Goal: Information Seeking & Learning: Learn about a topic

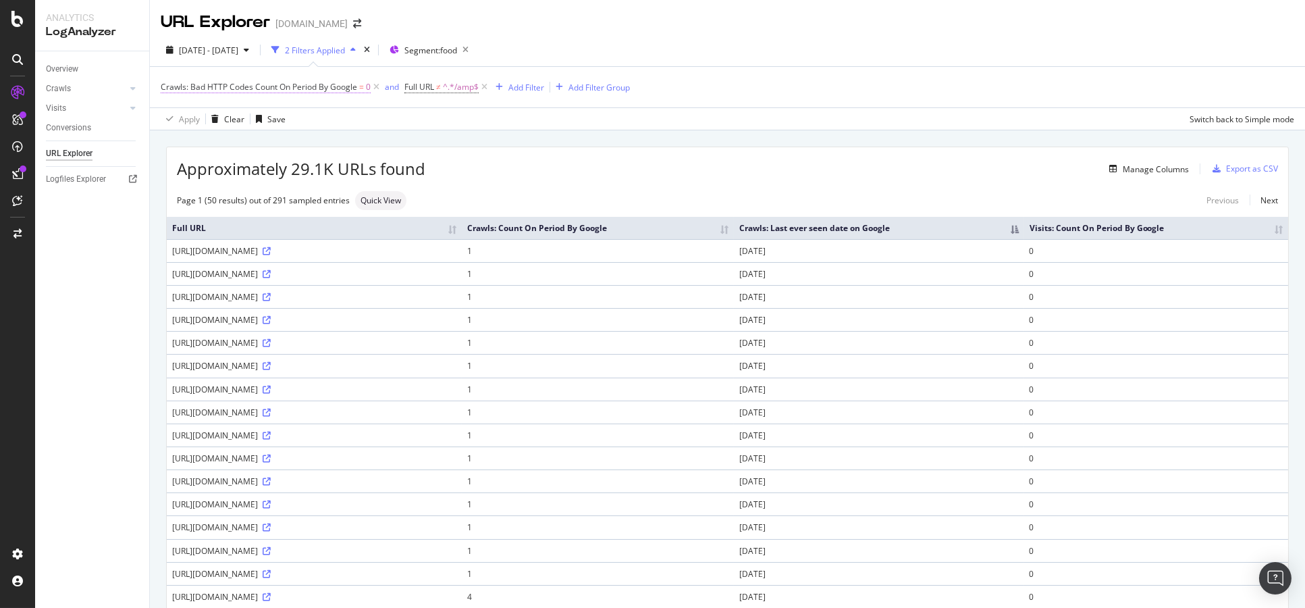
click at [280, 88] on span "Crawls: Bad HTTP Codes Count On Period By Google" at bounding box center [259, 86] width 197 height 11
click at [460, 111] on div "Apply Clear Save Switch back to Simple mode" at bounding box center [727, 118] width 1155 height 22
click at [377, 89] on icon at bounding box center [376, 87] width 11 height 14
click at [295, 92] on div "Add Filter" at bounding box center [283, 87] width 36 height 11
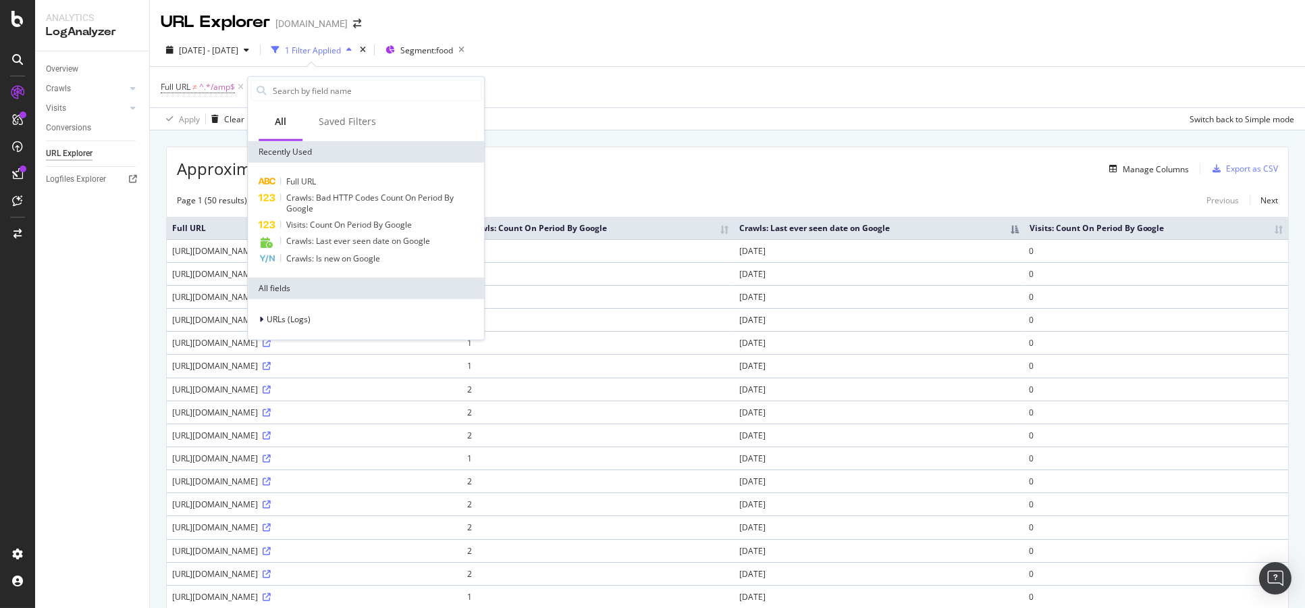
click at [580, 175] on div "Manage Columns" at bounding box center [807, 169] width 764 height 16
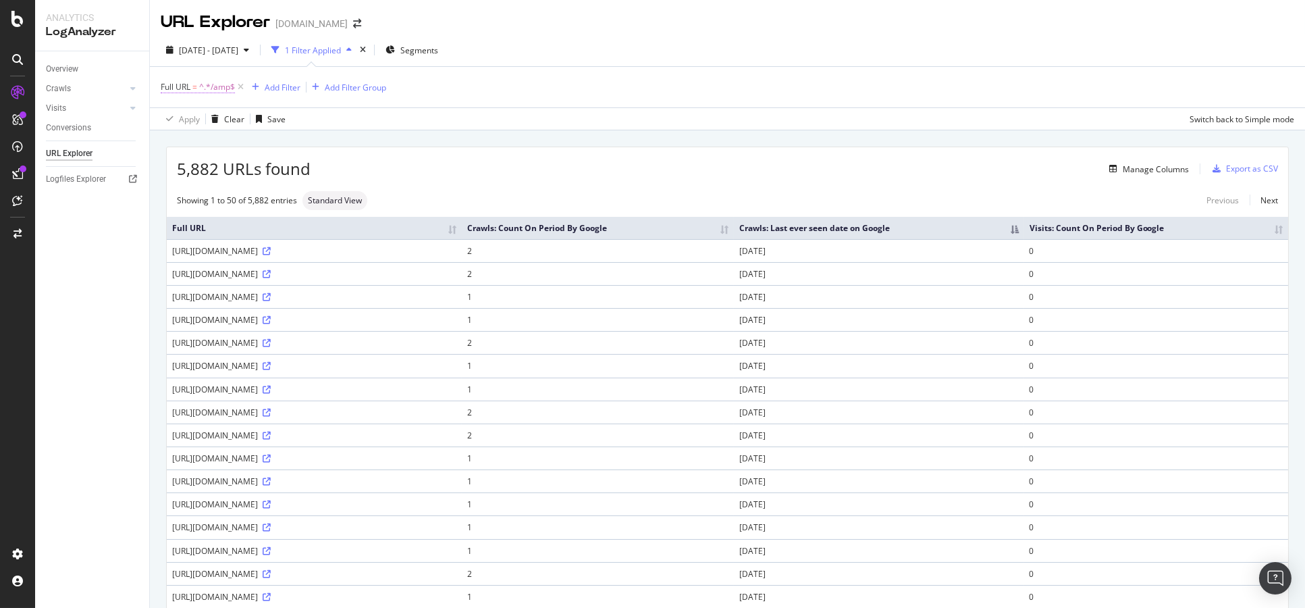
click at [201, 89] on span "^.*/amp$" at bounding box center [217, 87] width 36 height 19
click at [195, 88] on span "=" at bounding box center [194, 86] width 5 height 11
click at [203, 117] on span "Ends with" at bounding box center [190, 118] width 36 height 11
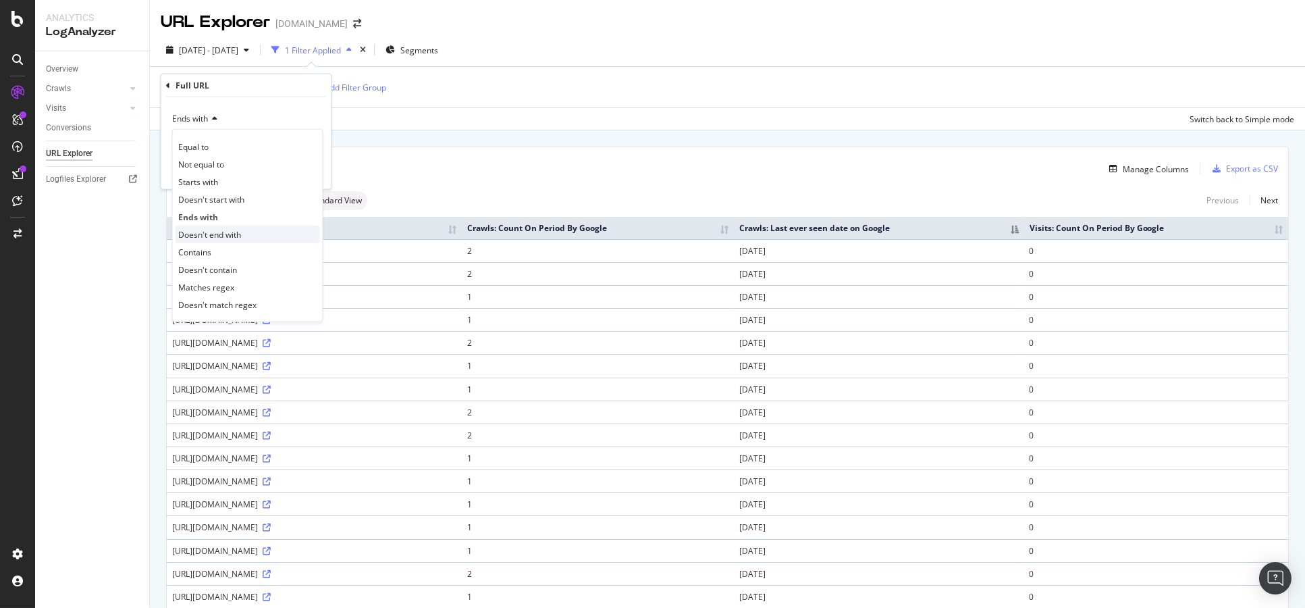
click at [224, 234] on span "Doesn't end with" at bounding box center [209, 233] width 63 height 11
click at [314, 169] on div "Apply" at bounding box center [309, 170] width 21 height 11
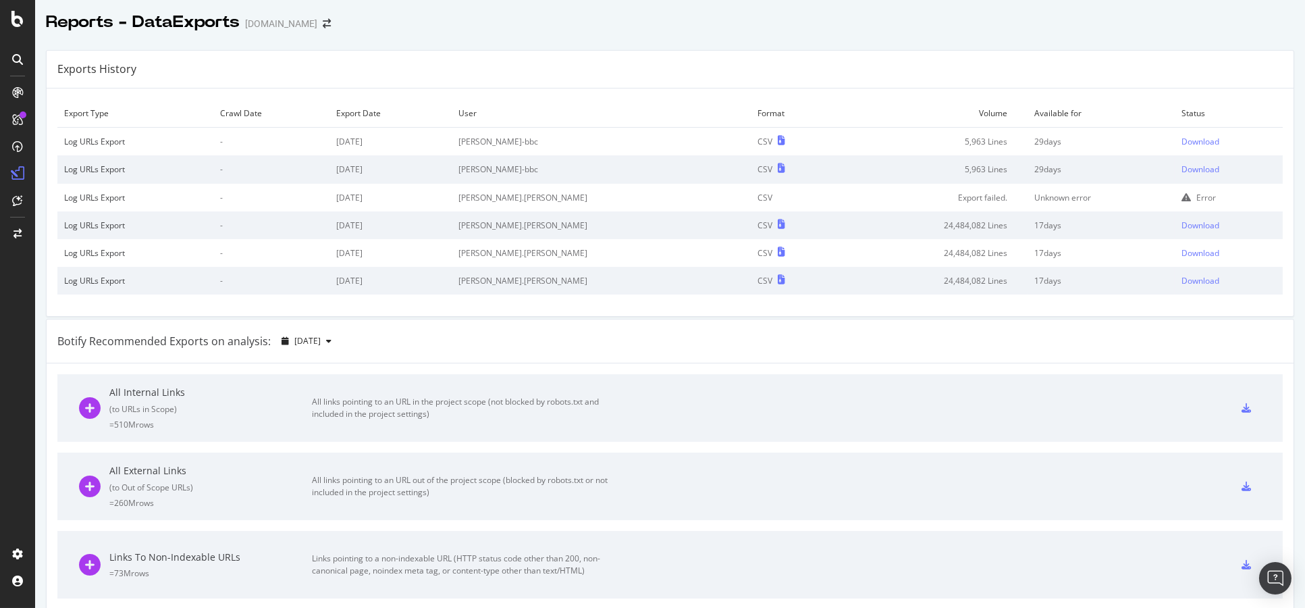
click at [1031, 105] on td "Available for" at bounding box center [1101, 113] width 147 height 28
click at [789, 38] on div at bounding box center [670, 36] width 1270 height 5
click at [1182, 136] on div "Download" at bounding box center [1201, 141] width 38 height 11
click at [886, 105] on td "Volume" at bounding box center [932, 113] width 190 height 28
click at [1182, 167] on div "Download" at bounding box center [1201, 168] width 38 height 11
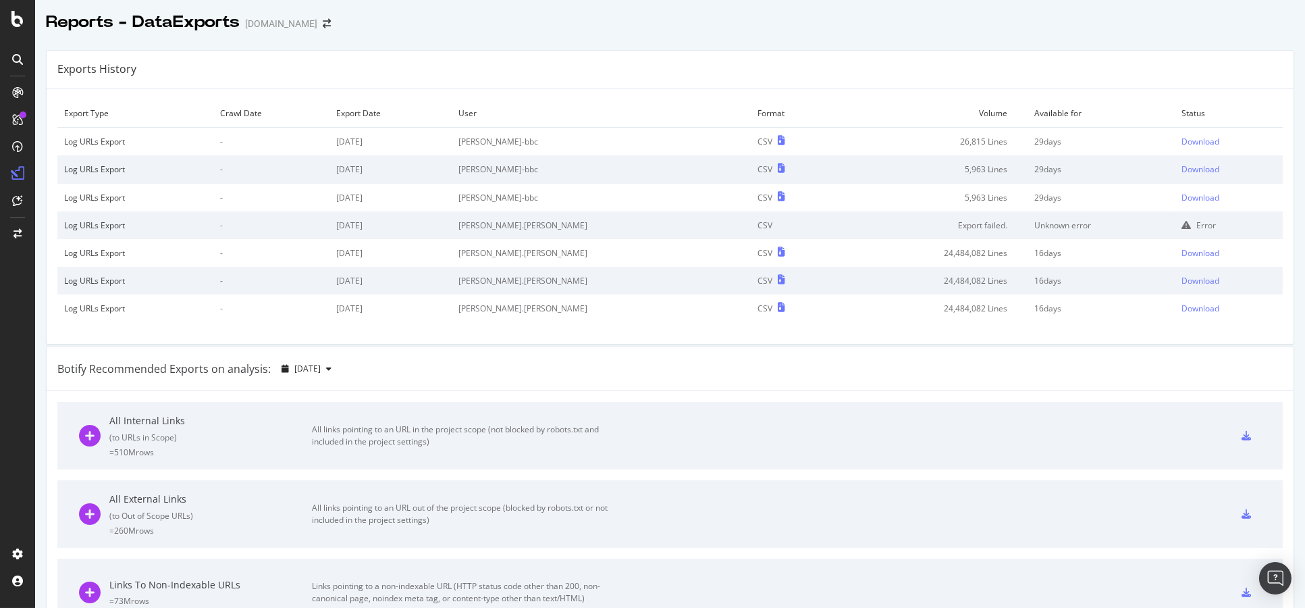
drag, startPoint x: 555, startPoint y: 9, endPoint x: 589, endPoint y: 57, distance: 58.6
click at [585, 63] on div "Exports History" at bounding box center [670, 70] width 1247 height 38
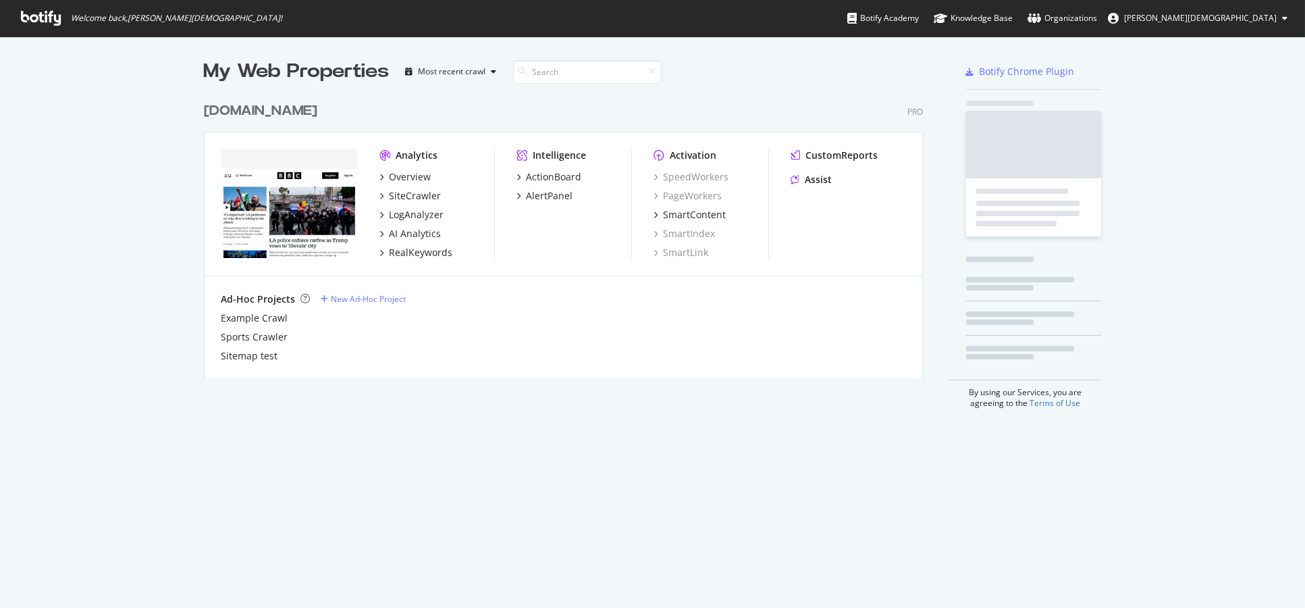
scroll to position [596, 1282]
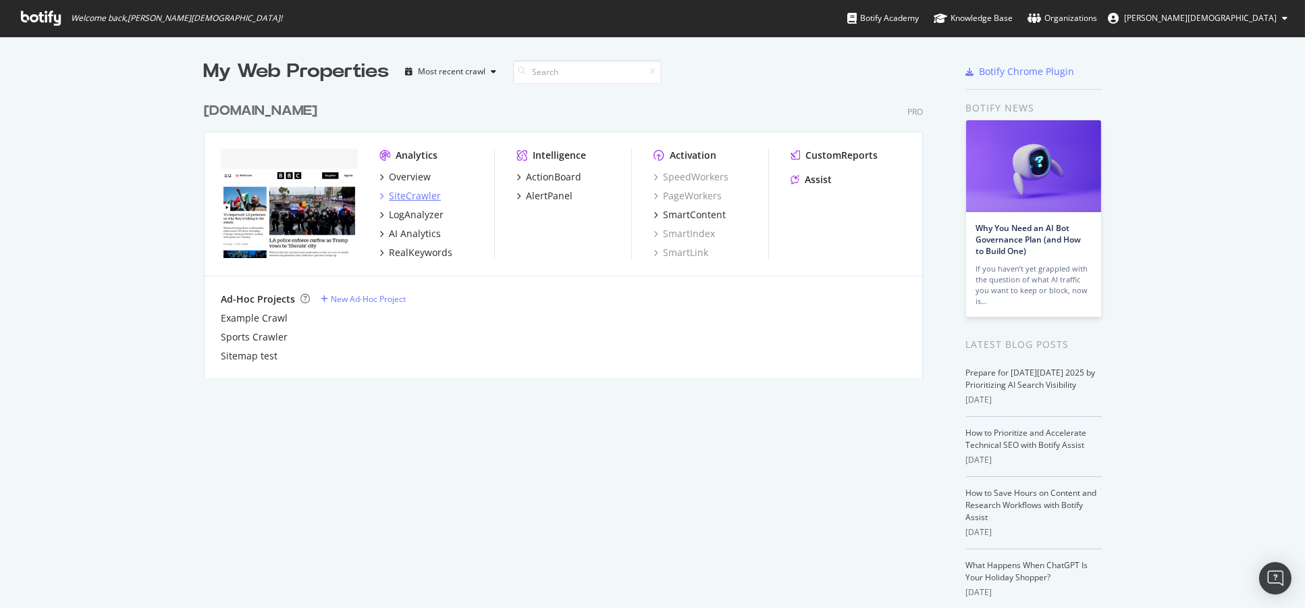
click at [392, 194] on div "SiteCrawler" at bounding box center [415, 196] width 52 height 14
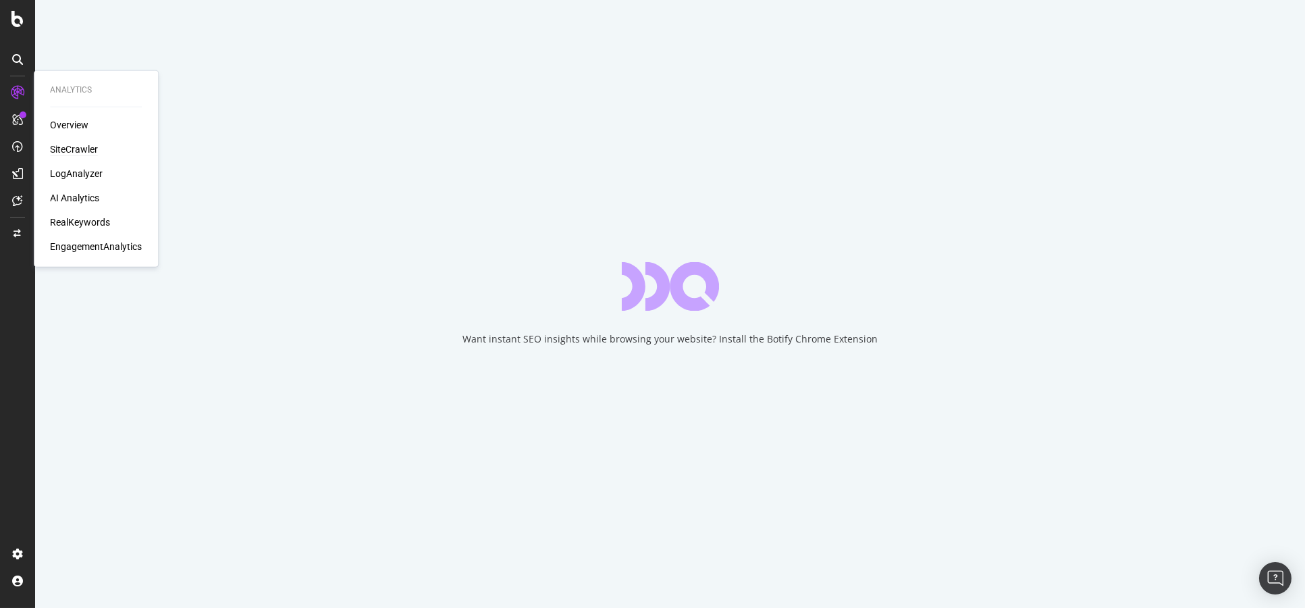
click at [78, 148] on div "SiteCrawler" at bounding box center [74, 149] width 48 height 14
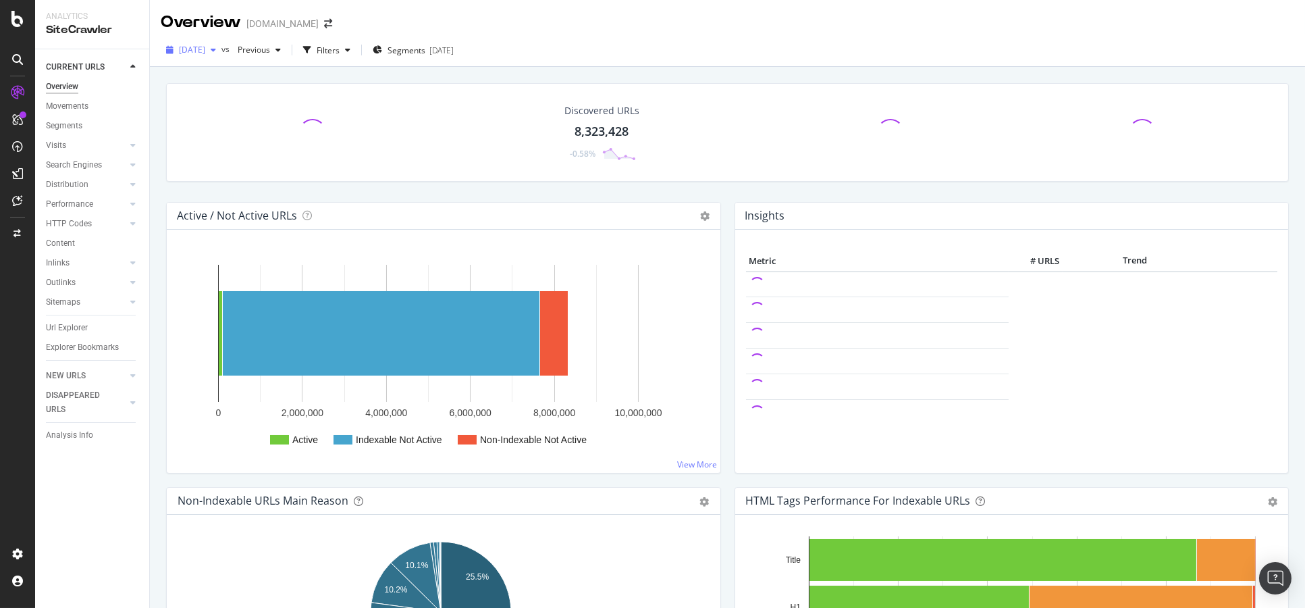
click at [216, 47] on icon "button" at bounding box center [213, 50] width 5 height 8
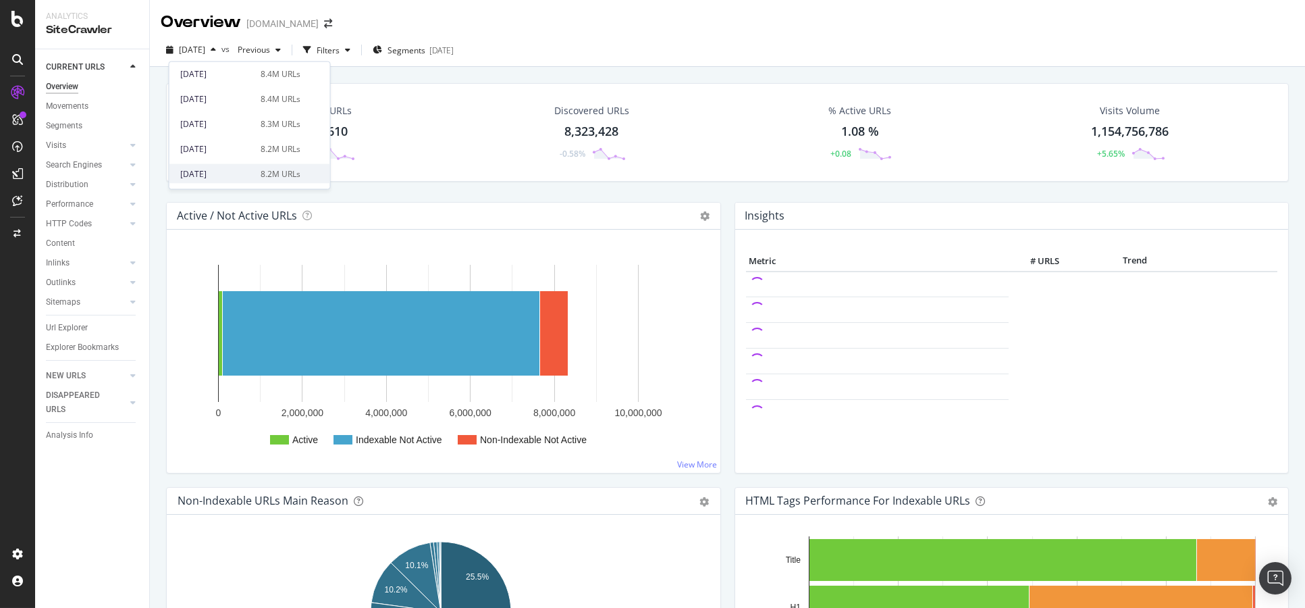
click at [251, 165] on div "[DATE] 8.2M URLs" at bounding box center [249, 174] width 161 height 20
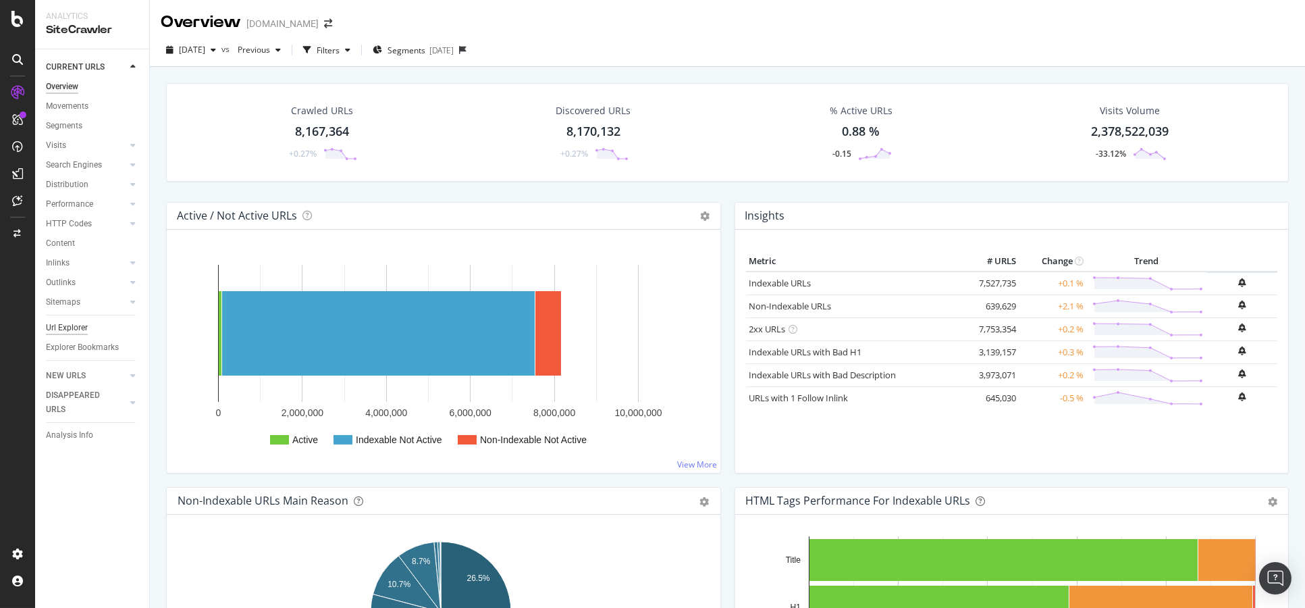
click at [80, 332] on div "Url Explorer" at bounding box center [67, 328] width 42 height 14
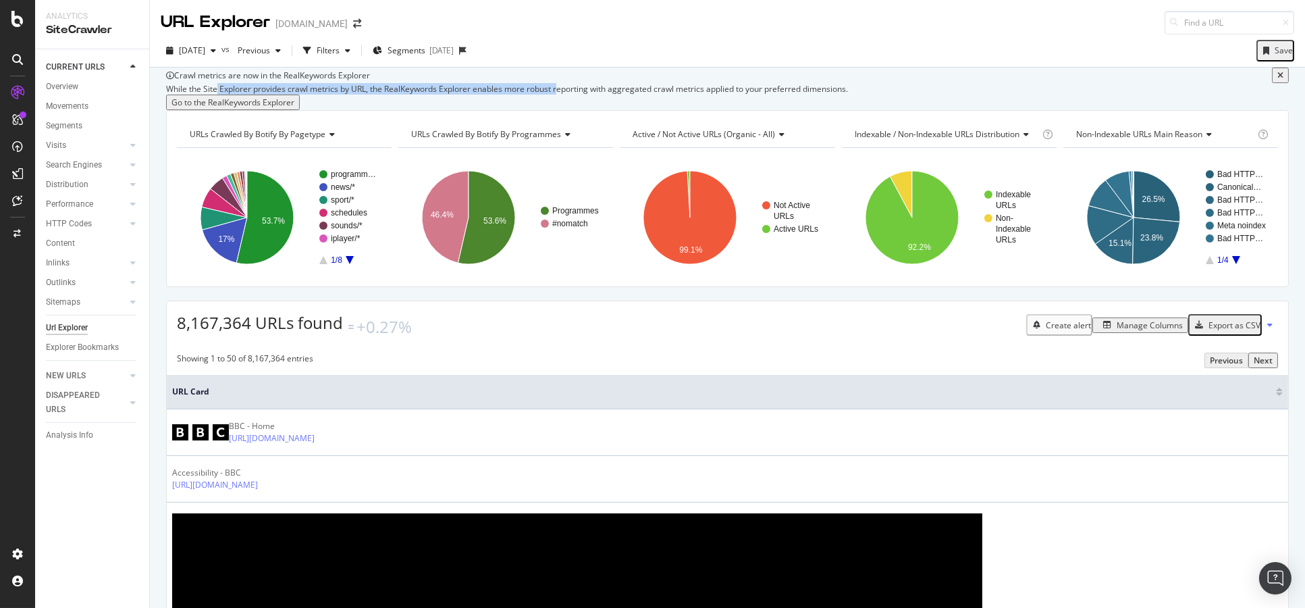
drag, startPoint x: 271, startPoint y: 115, endPoint x: 584, endPoint y: 112, distance: 313.3
click at [577, 95] on div "While the Site Explorer provides crawl metrics by URL, the RealKeywords Explore…" at bounding box center [727, 88] width 1123 height 11
click at [585, 95] on div "While the Site Explorer provides crawl metrics by URL, the RealKeywords Explore…" at bounding box center [727, 88] width 1123 height 11
click at [454, 51] on div "[DATE]" at bounding box center [441, 50] width 24 height 11
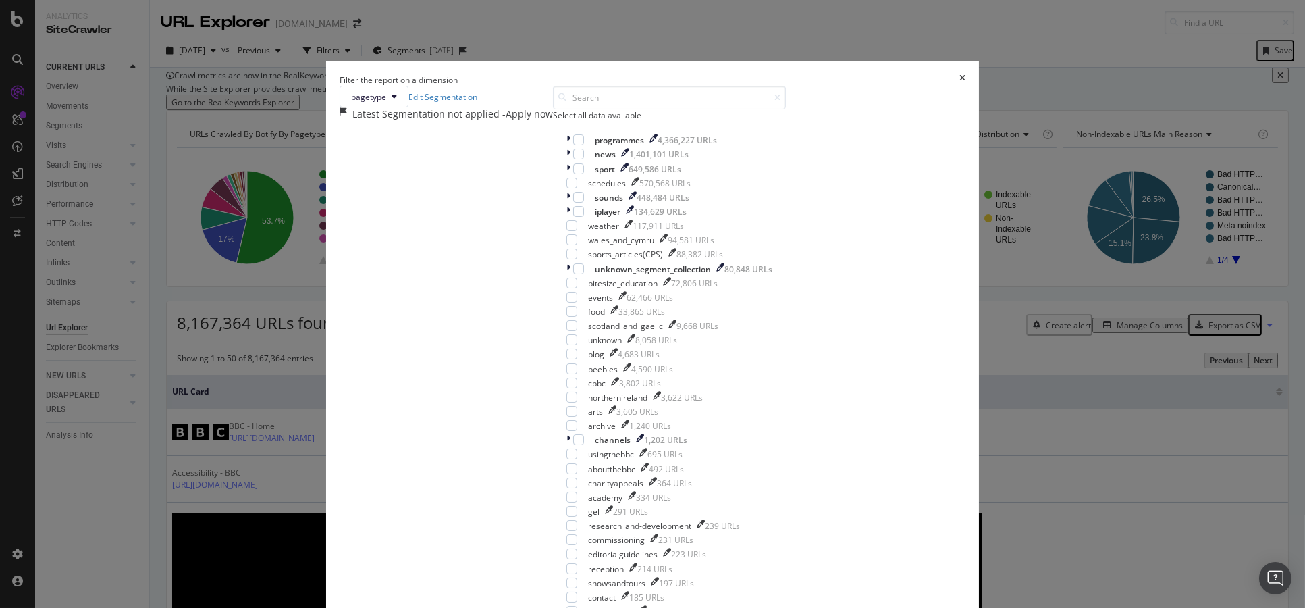
scroll to position [78, 0]
click at [567, 317] on div "modal" at bounding box center [572, 311] width 11 height 11
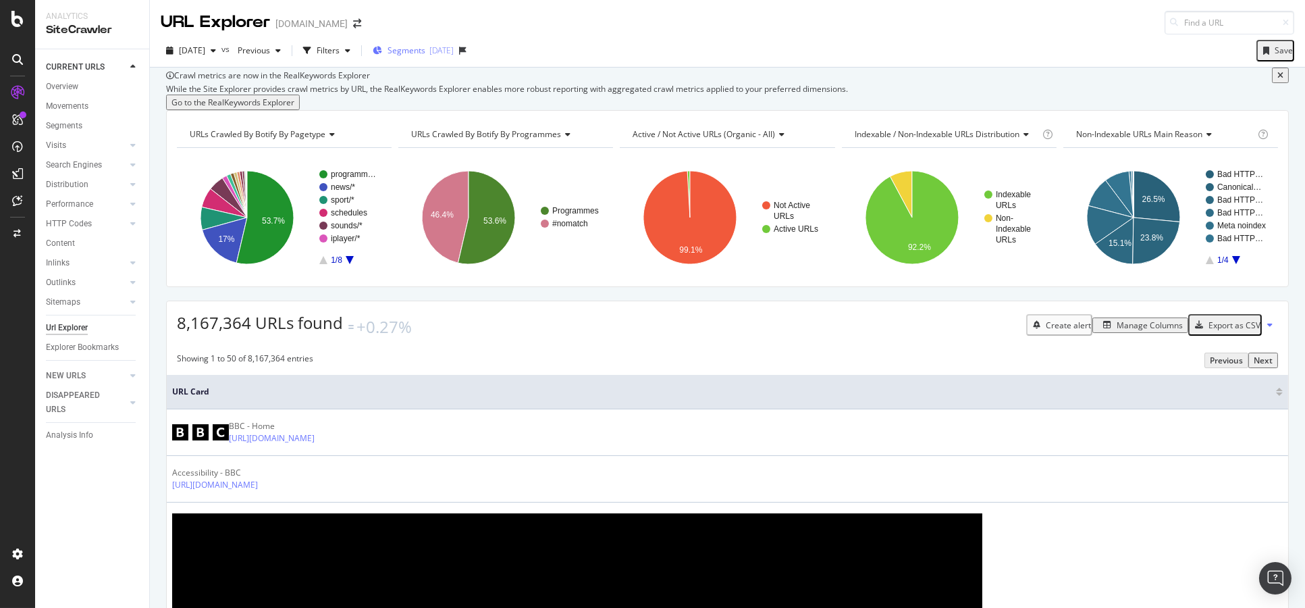
click at [454, 45] on div "[DATE]" at bounding box center [441, 50] width 24 height 11
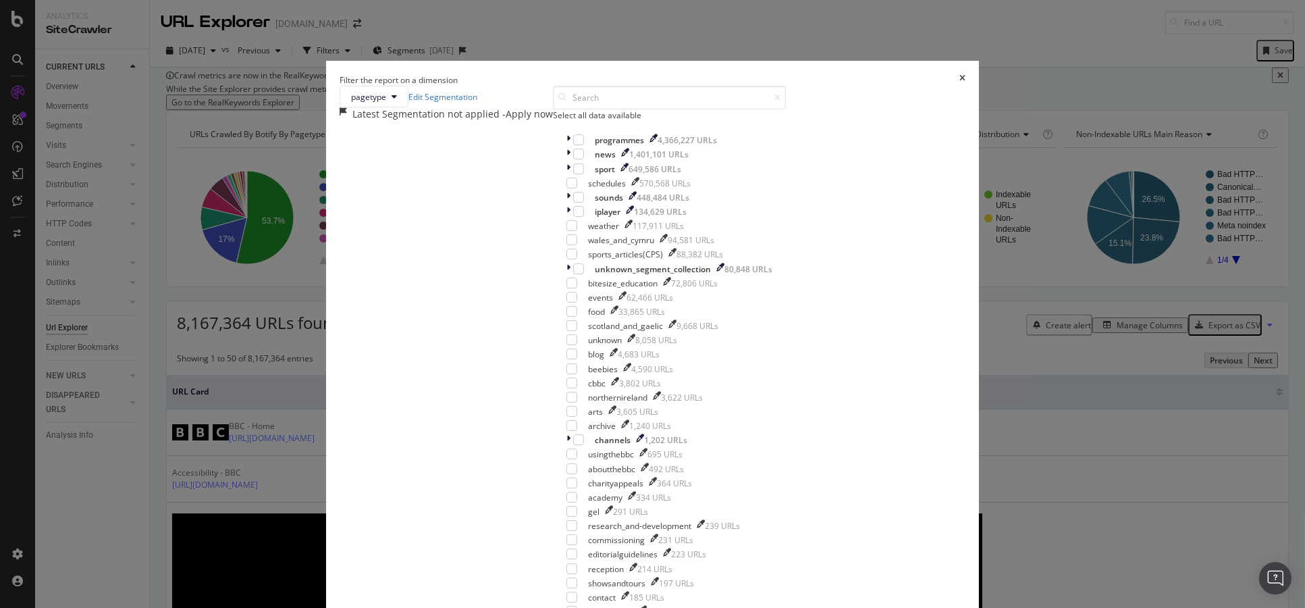
scroll to position [74, 0]
click at [567, 317] on div "modal" at bounding box center [572, 311] width 11 height 11
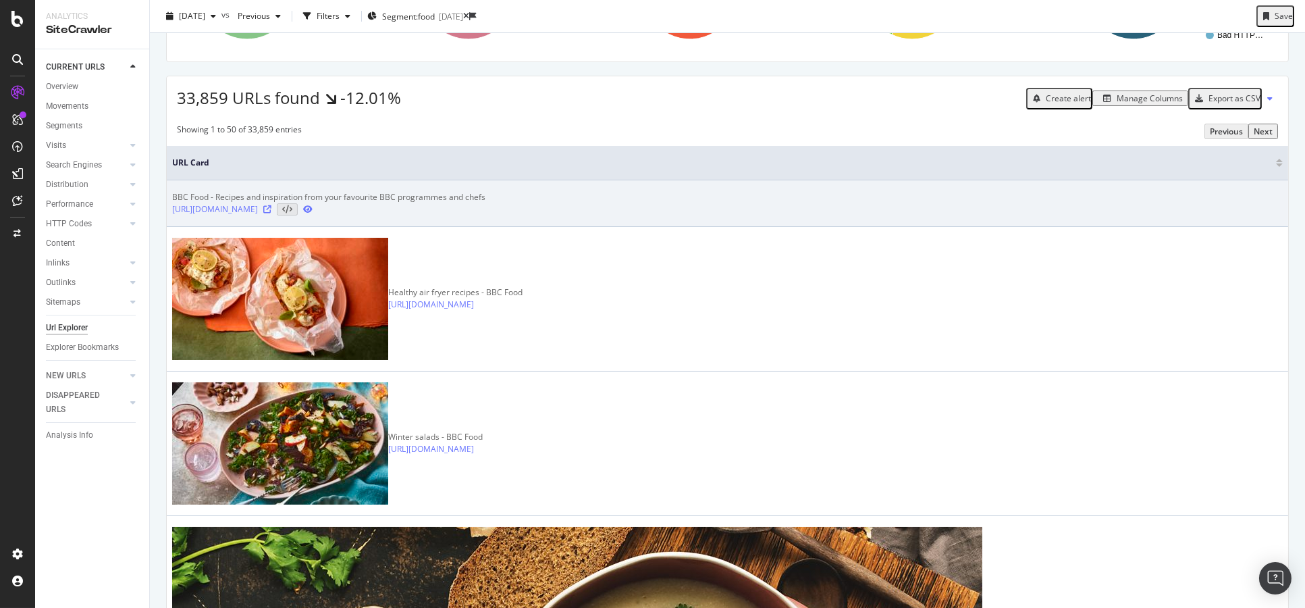
scroll to position [150, 0]
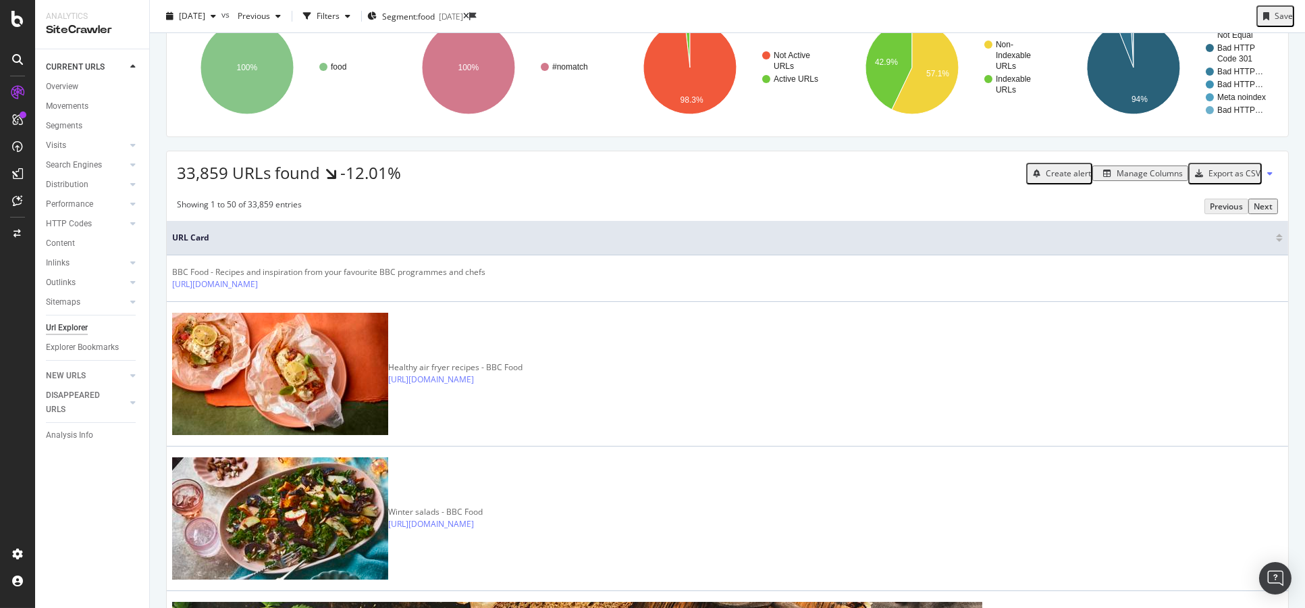
click at [1134, 179] on div "Manage Columns" at bounding box center [1150, 172] width 66 height 11
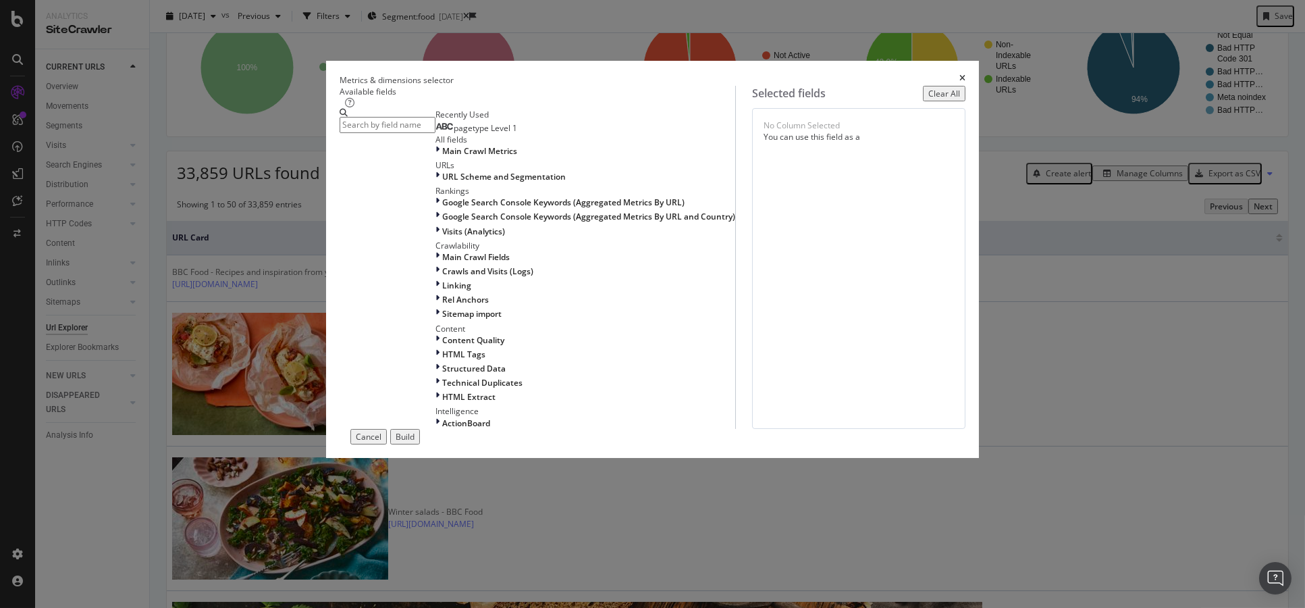
click at [999, 76] on div "Metrics & dimensions selector Available fields Recently Used pagetype Level 1 A…" at bounding box center [652, 304] width 1305 height 608
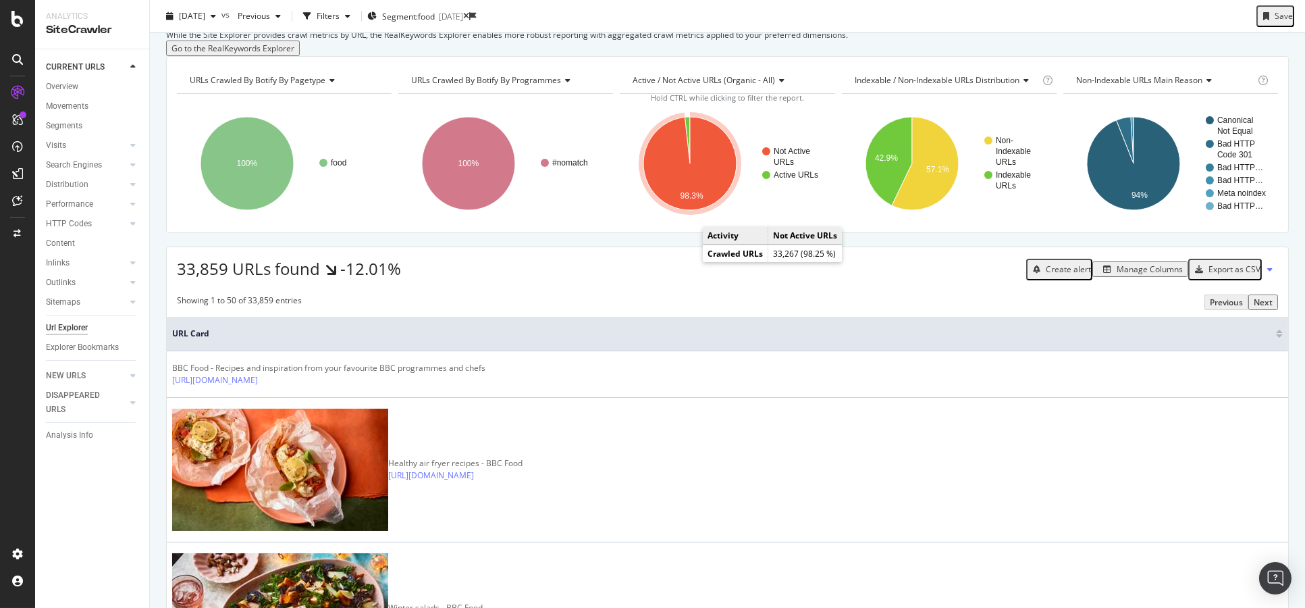
scroll to position [0, 0]
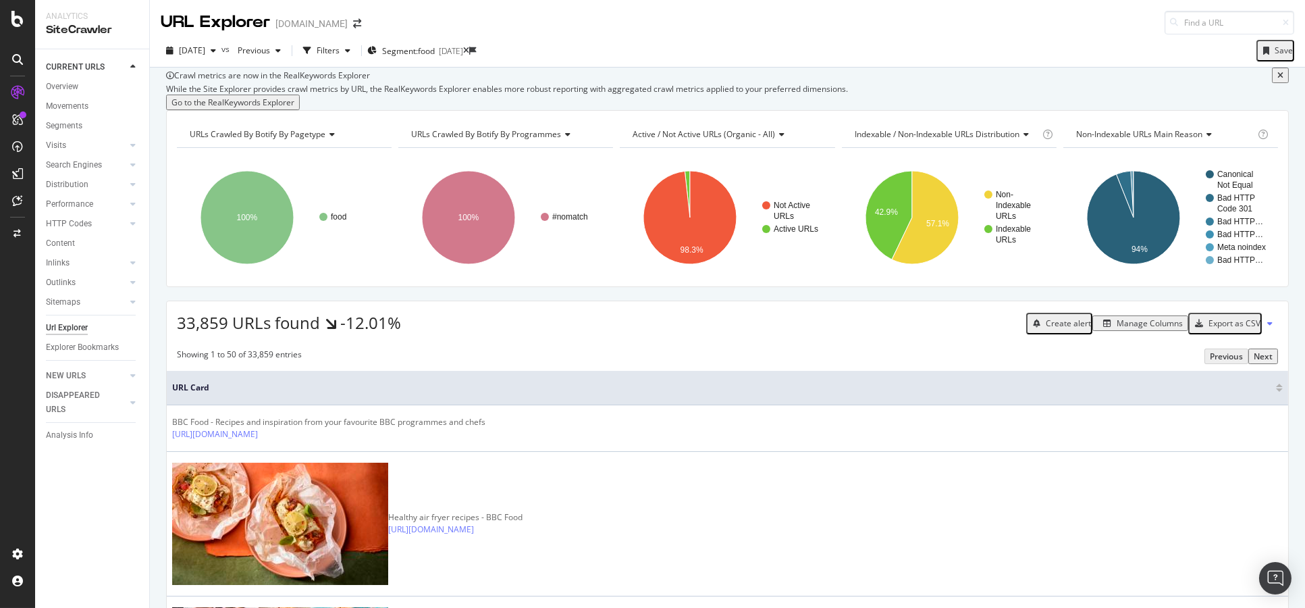
click at [1278, 80] on icon "close banner" at bounding box center [1281, 76] width 6 height 8
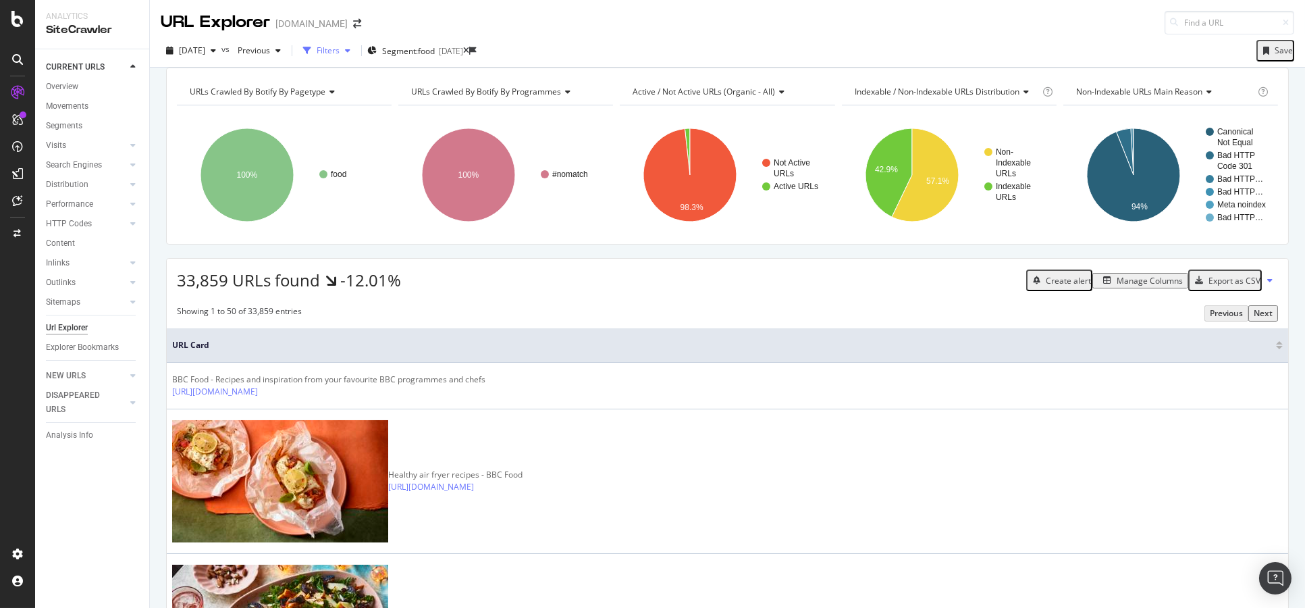
click at [340, 41] on div "Filters" at bounding box center [327, 51] width 58 height 20
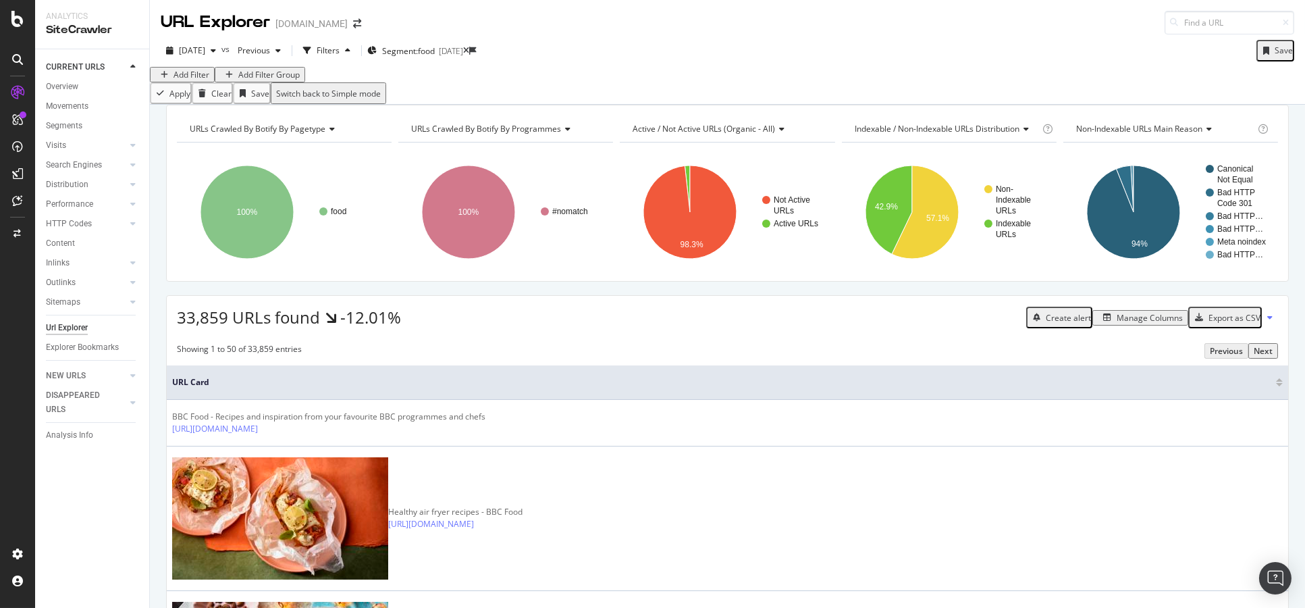
click at [184, 80] on div "Add Filter" at bounding box center [192, 74] width 36 height 11
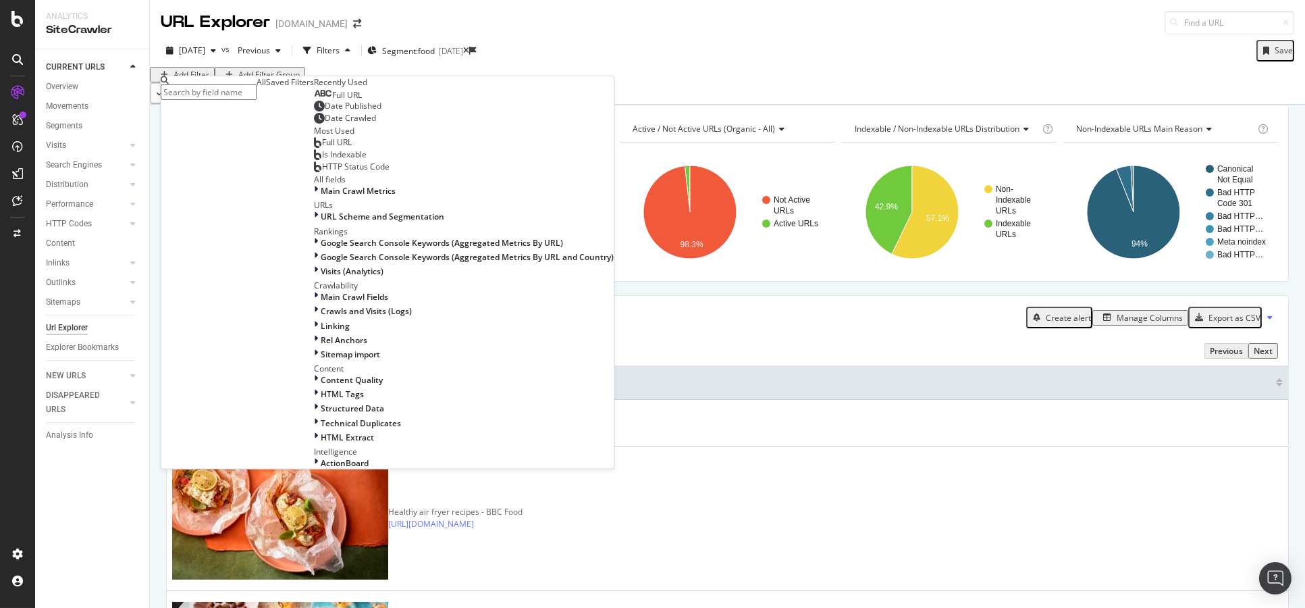
click at [314, 159] on div "Is Indexable" at bounding box center [340, 154] width 53 height 11
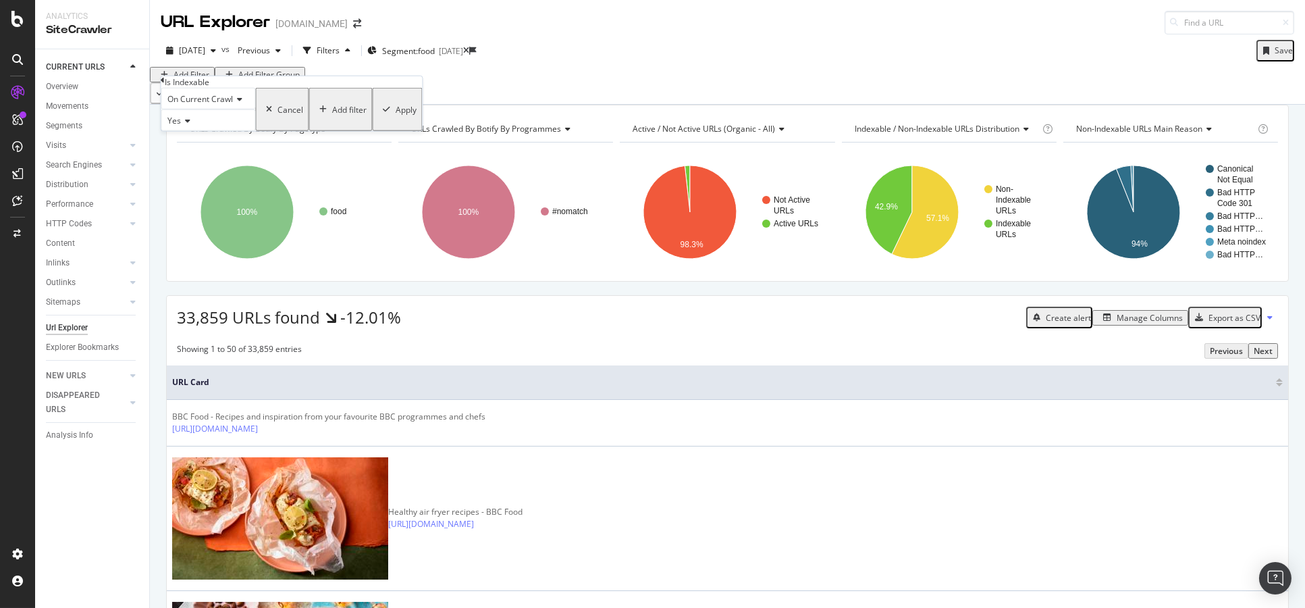
click at [396, 115] on div "Apply" at bounding box center [406, 108] width 21 height 11
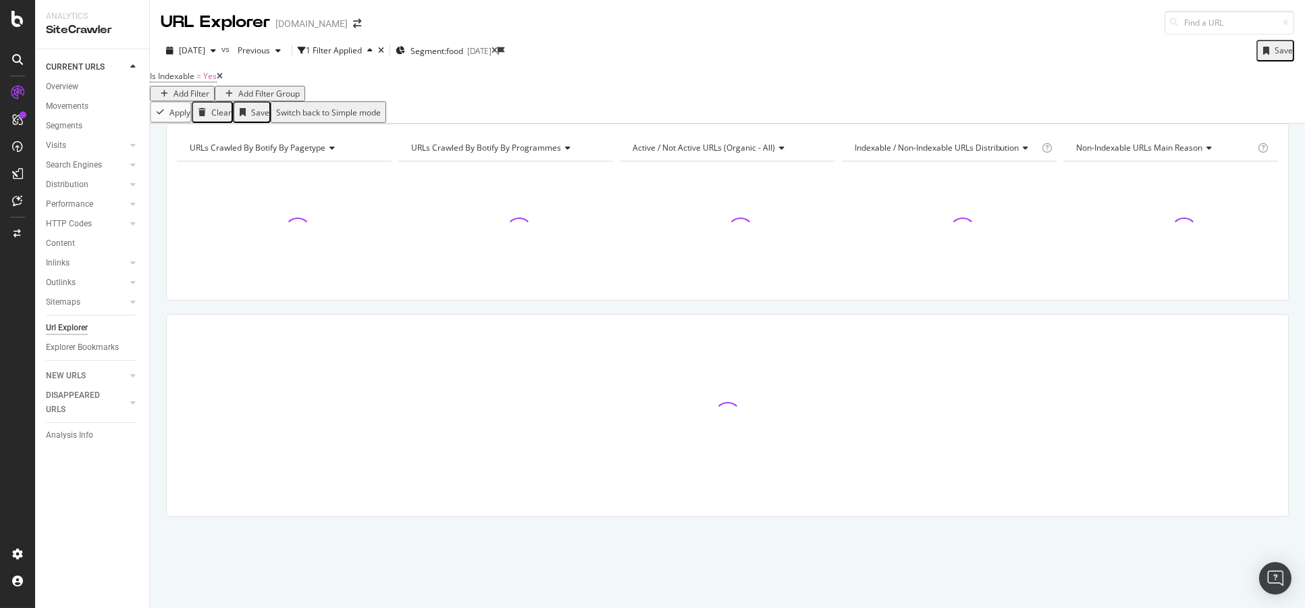
click at [209, 90] on div "Add Filter" at bounding box center [192, 93] width 36 height 11
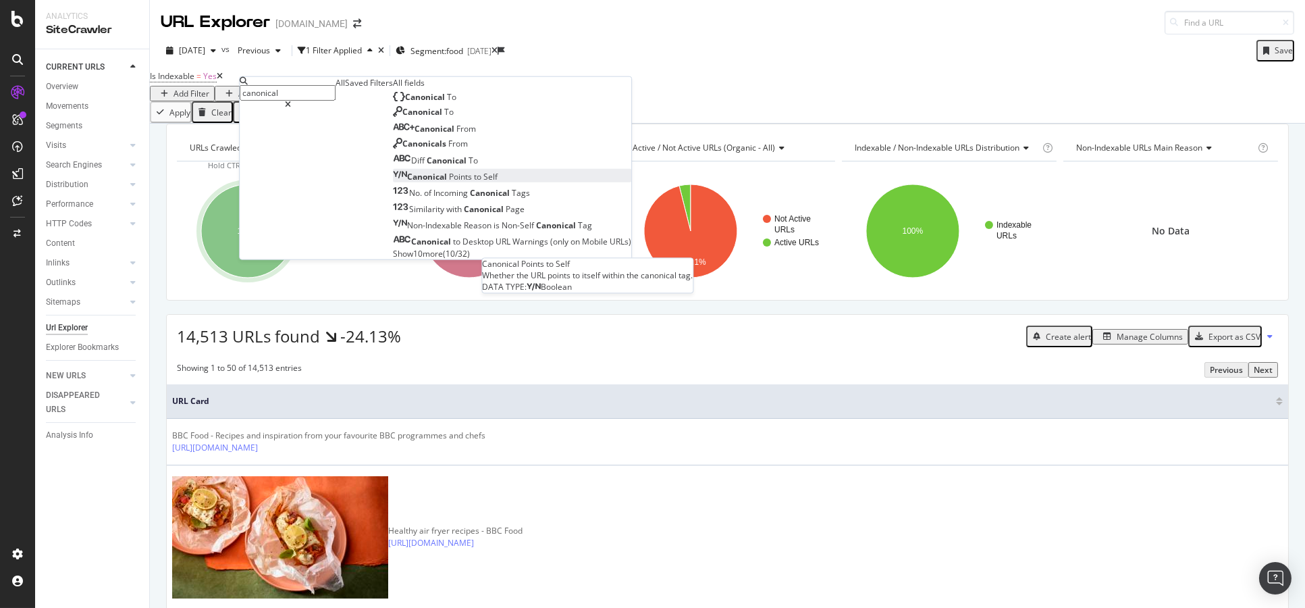
type input "canonical"
click at [393, 182] on div "Canonical Points to Self" at bounding box center [445, 176] width 105 height 11
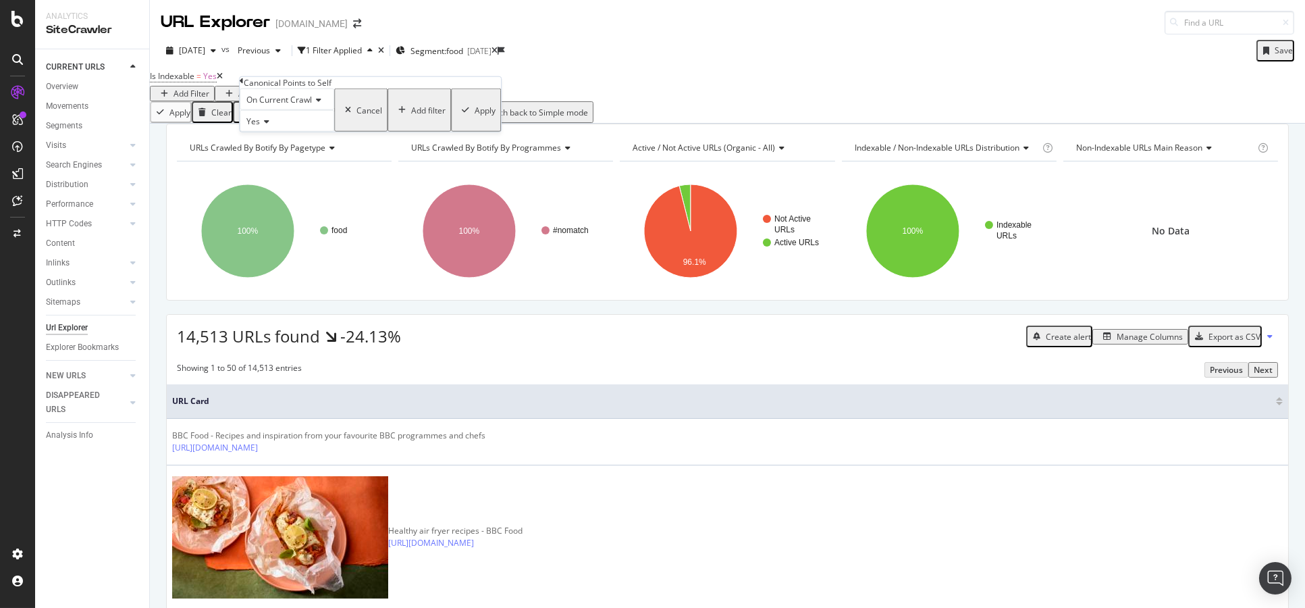
click at [475, 115] on div "Apply" at bounding box center [485, 109] width 21 height 11
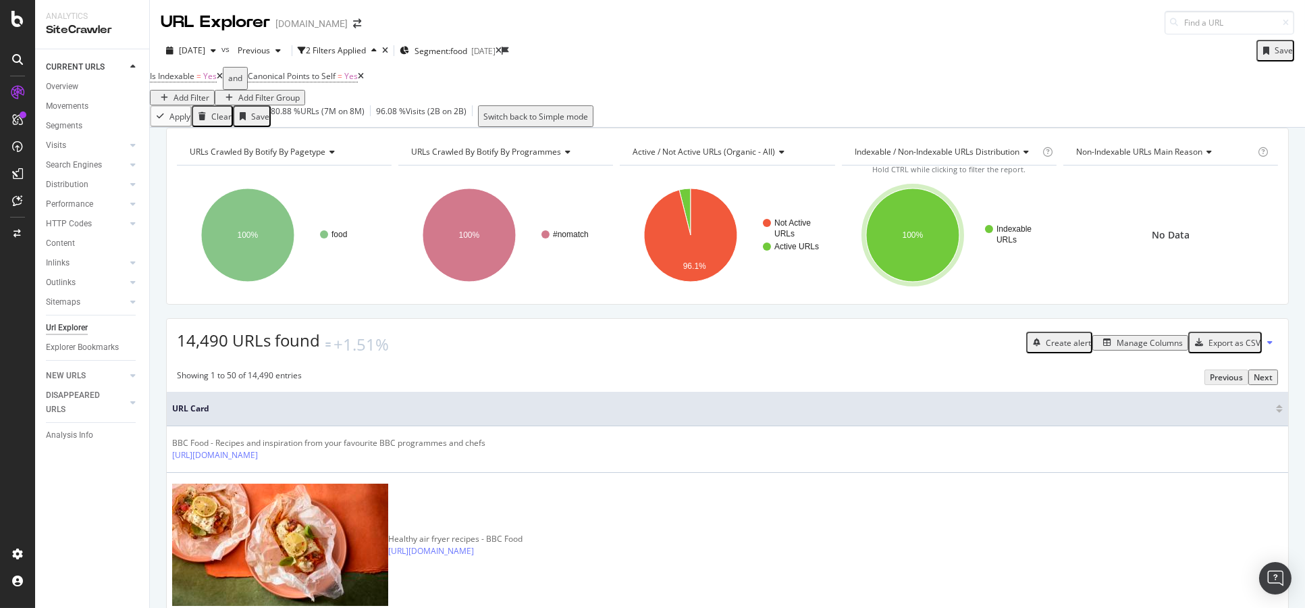
click at [209, 93] on div "Add Filter" at bounding box center [192, 97] width 36 height 11
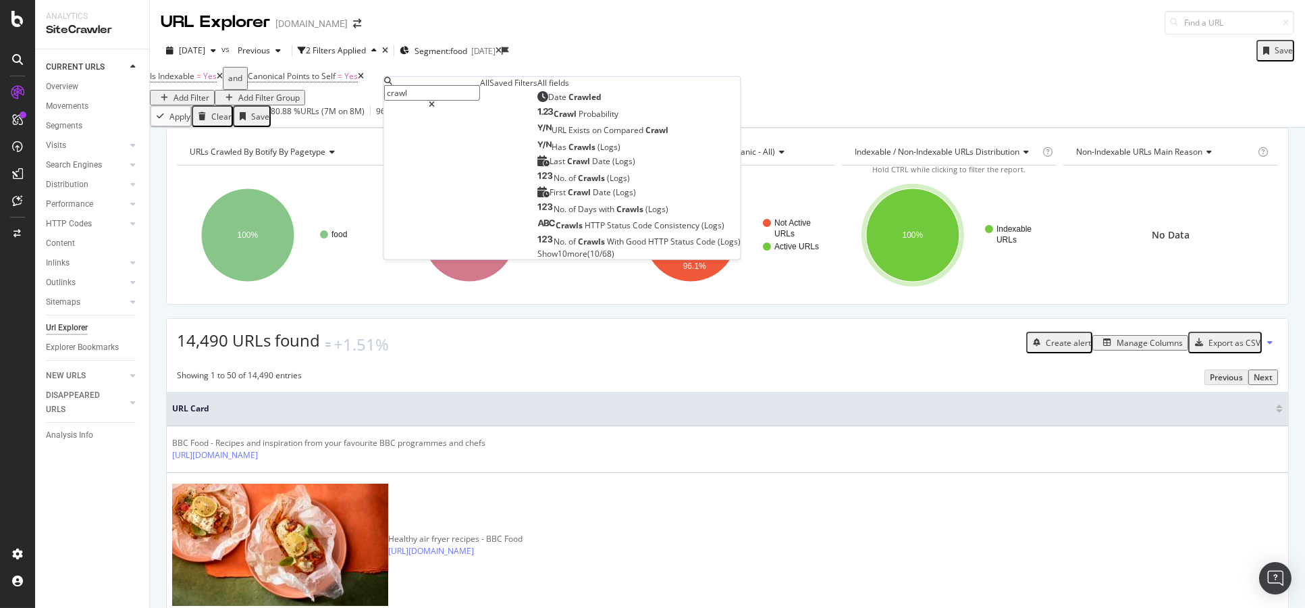
type input "crawl"
click at [538, 259] on span "Show 10 more" at bounding box center [563, 252] width 50 height 11
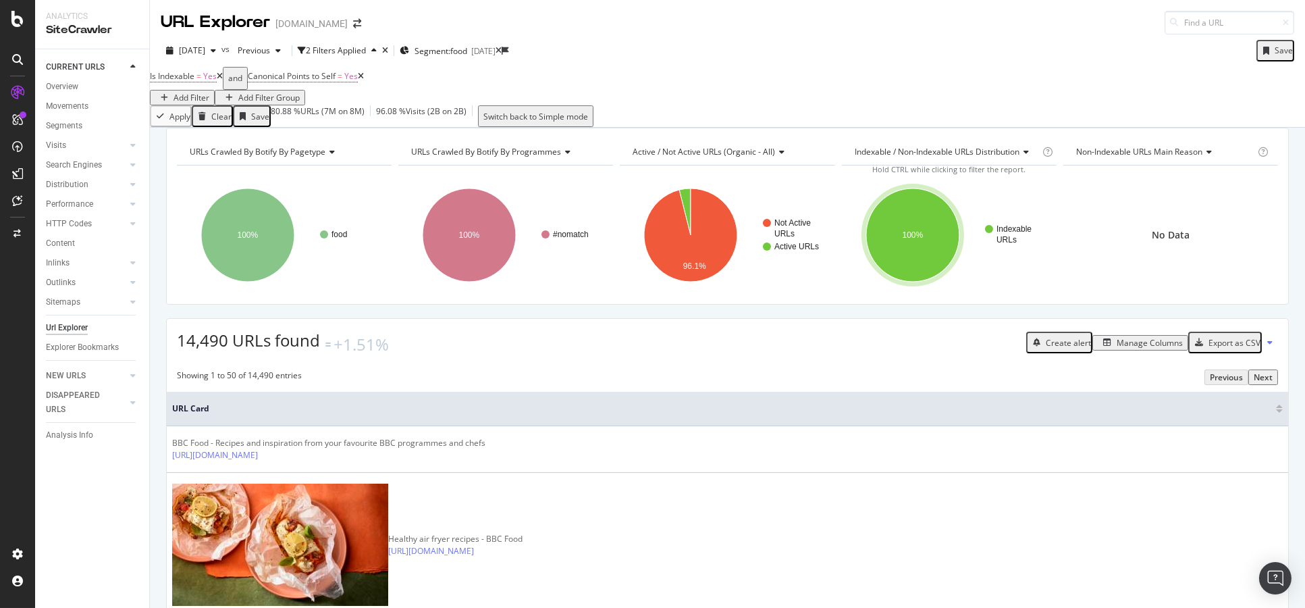
click at [704, 115] on div "Apply Clear Save 80.88 % URLs ( 7M on 8M ) 96.08 % Visits ( 2B on 2B ) Switch b…" at bounding box center [727, 116] width 1155 height 22
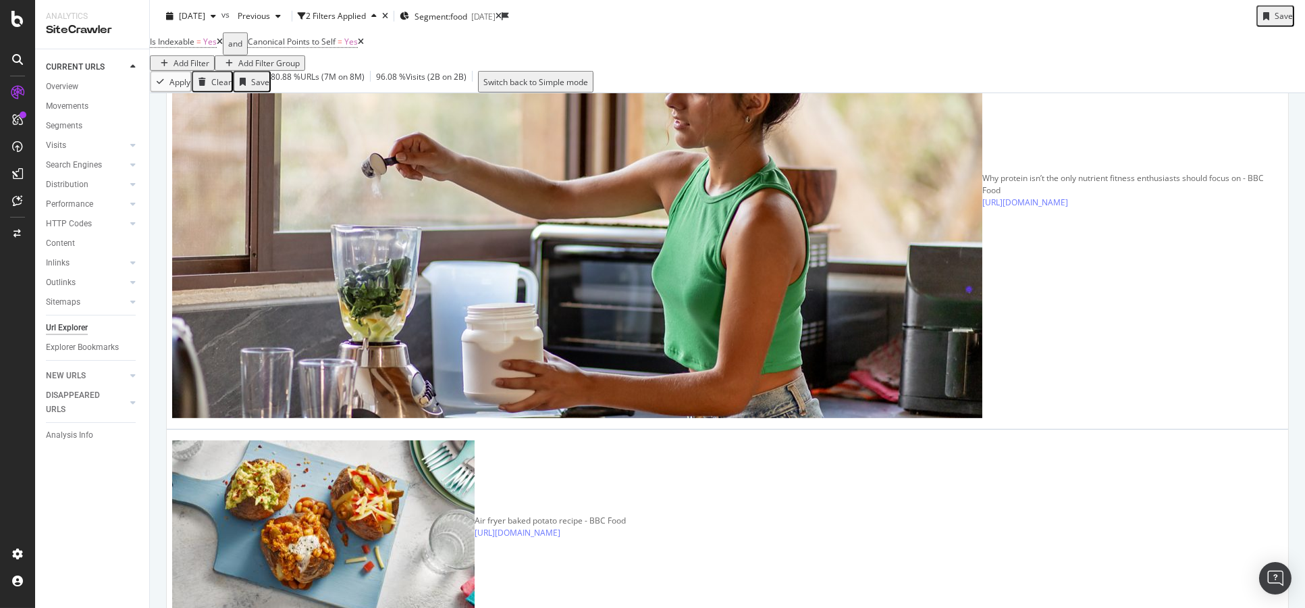
scroll to position [2401, 0]
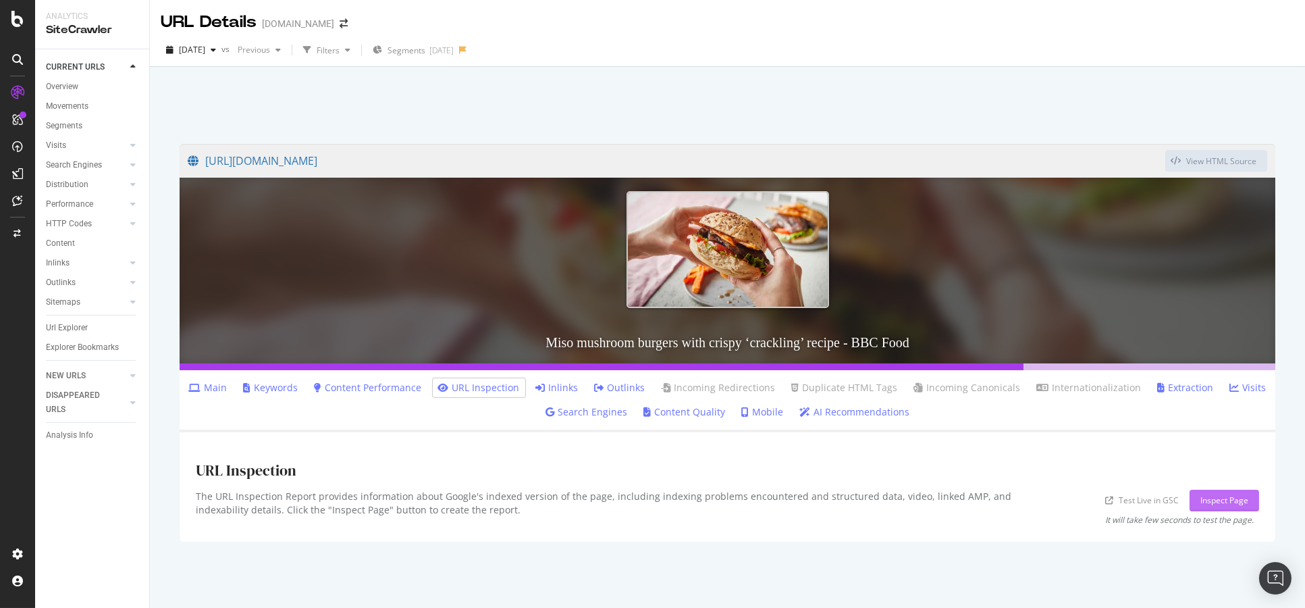
click at [1197, 492] on button "Inspect Page" at bounding box center [1225, 501] width 70 height 22
click at [622, 461] on div "URL Inspection" at bounding box center [728, 468] width 1064 height 41
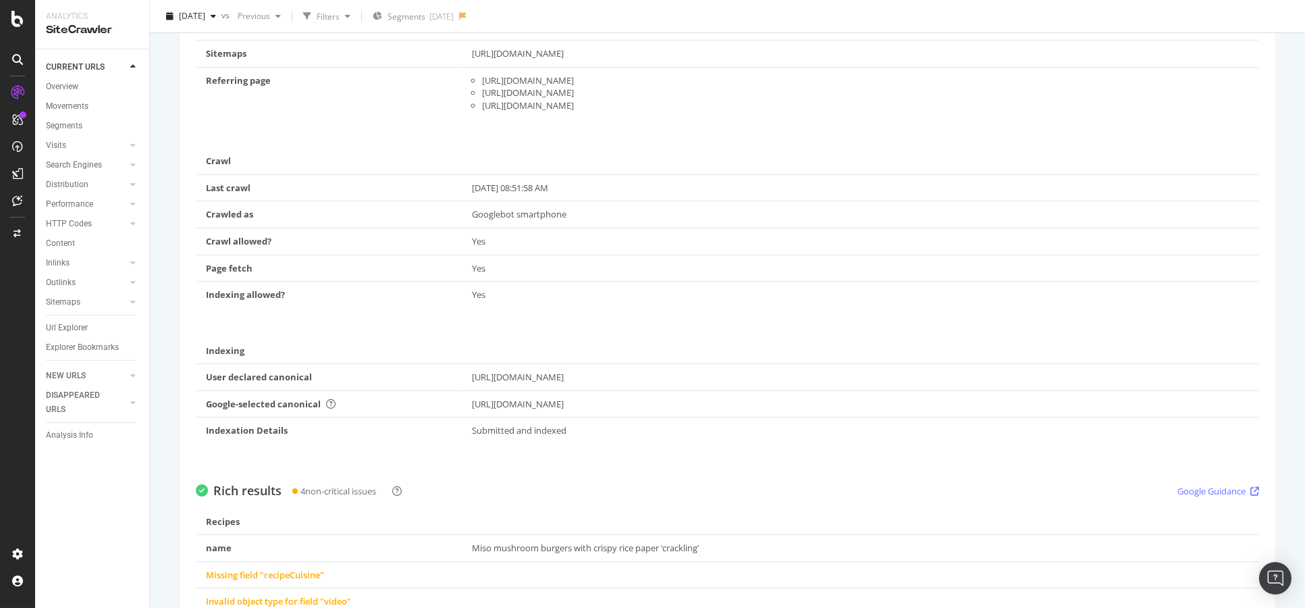
scroll to position [544, 0]
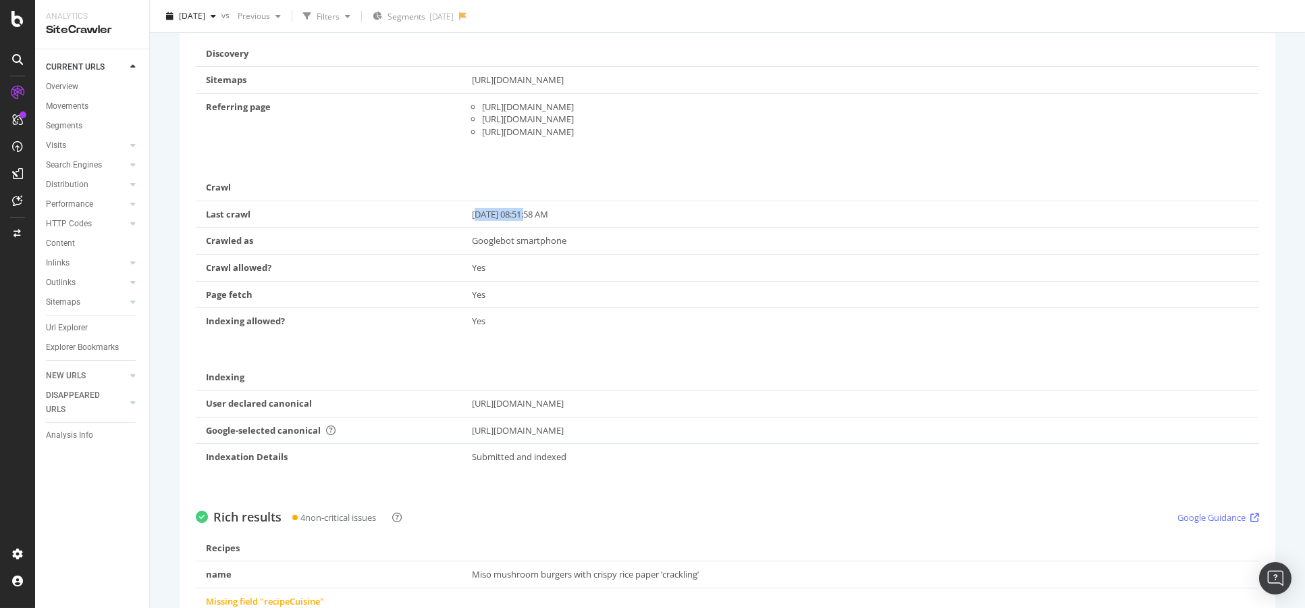
drag, startPoint x: 475, startPoint y: 211, endPoint x: 552, endPoint y: 207, distance: 76.4
click at [552, 208] on div "Oct 13, 2025, 08:51:58 AM" at bounding box center [860, 214] width 777 height 13
drag, startPoint x: 552, startPoint y: 207, endPoint x: 569, endPoint y: 207, distance: 16.9
click at [552, 208] on div "Oct 13, 2025, 08:51:58 AM" at bounding box center [860, 214] width 777 height 13
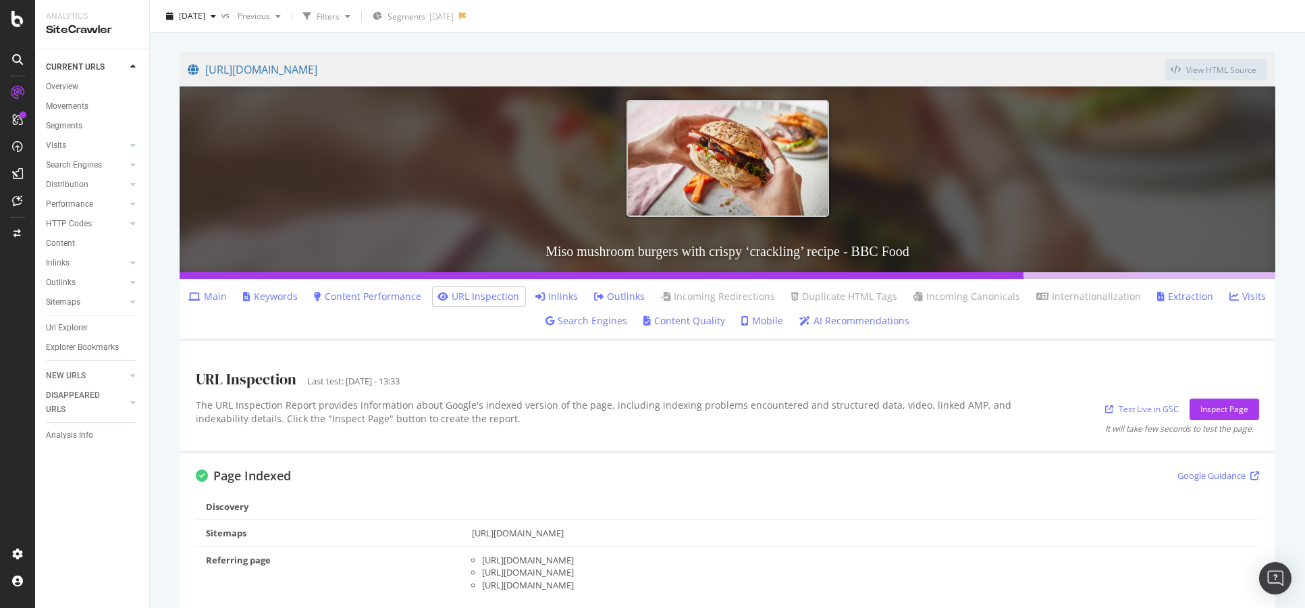
scroll to position [0, 0]
